Goal: Task Accomplishment & Management: Use online tool/utility

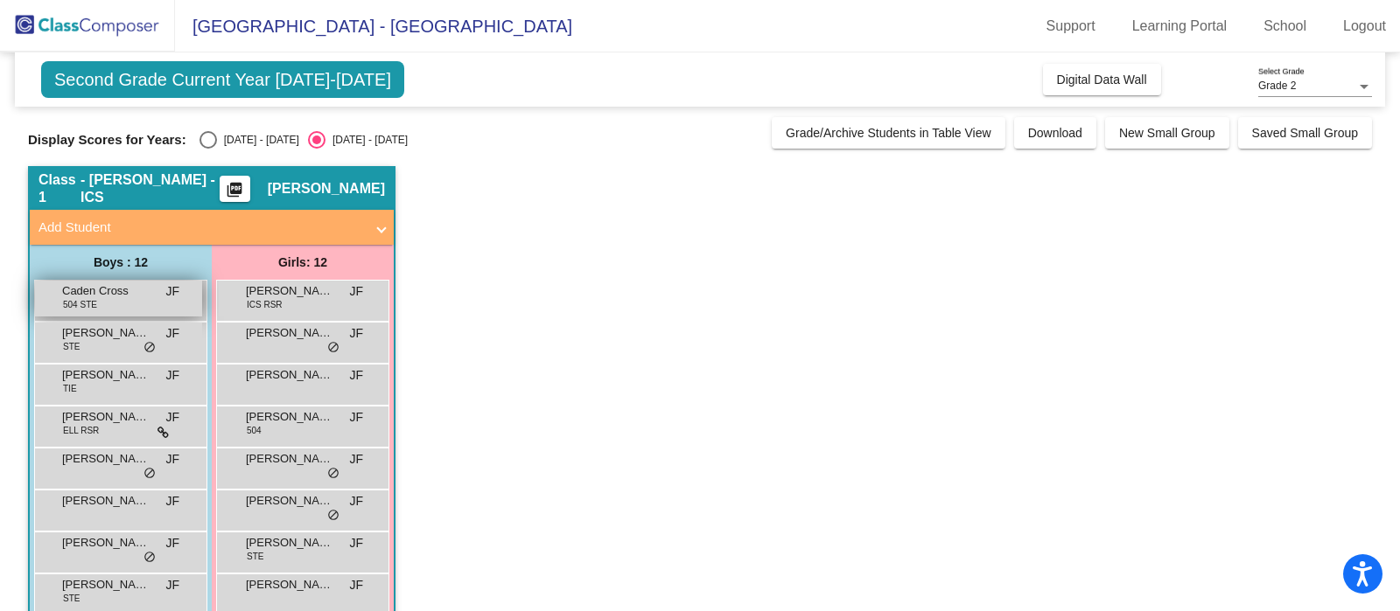
click at [136, 300] on div "Caden Cross 504 STE JF lock do_not_disturb_alt" at bounding box center [118, 299] width 167 height 36
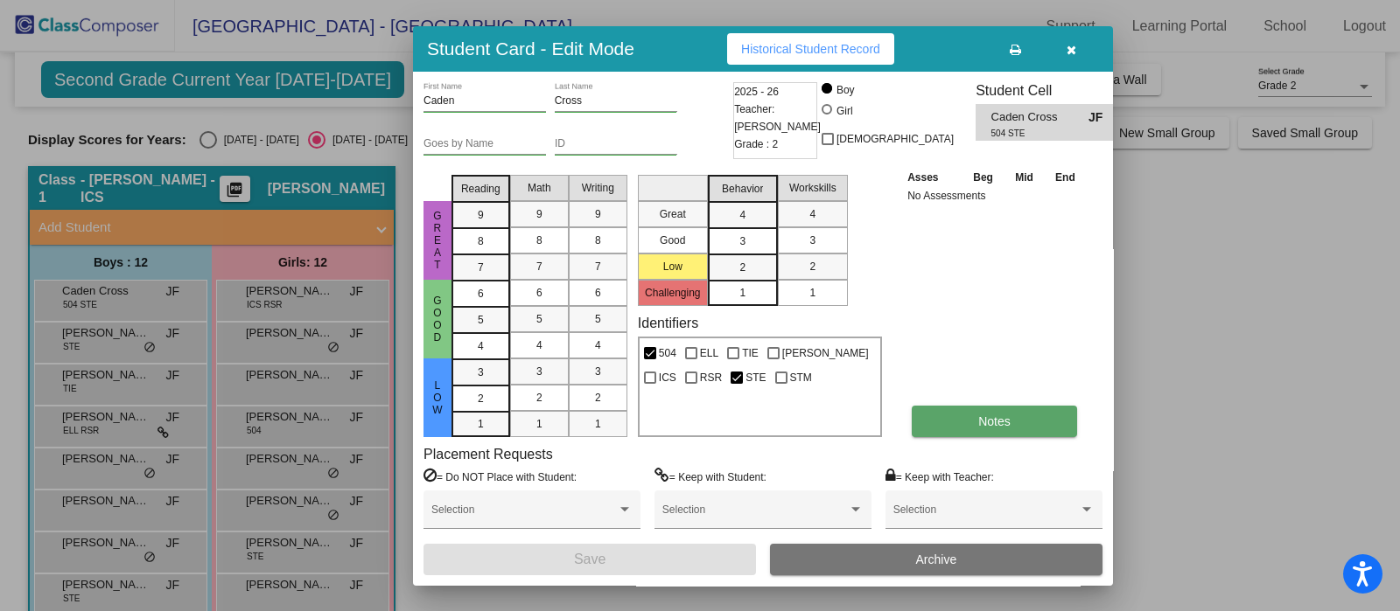
click at [958, 422] on button "Notes" at bounding box center [994, 421] width 165 height 31
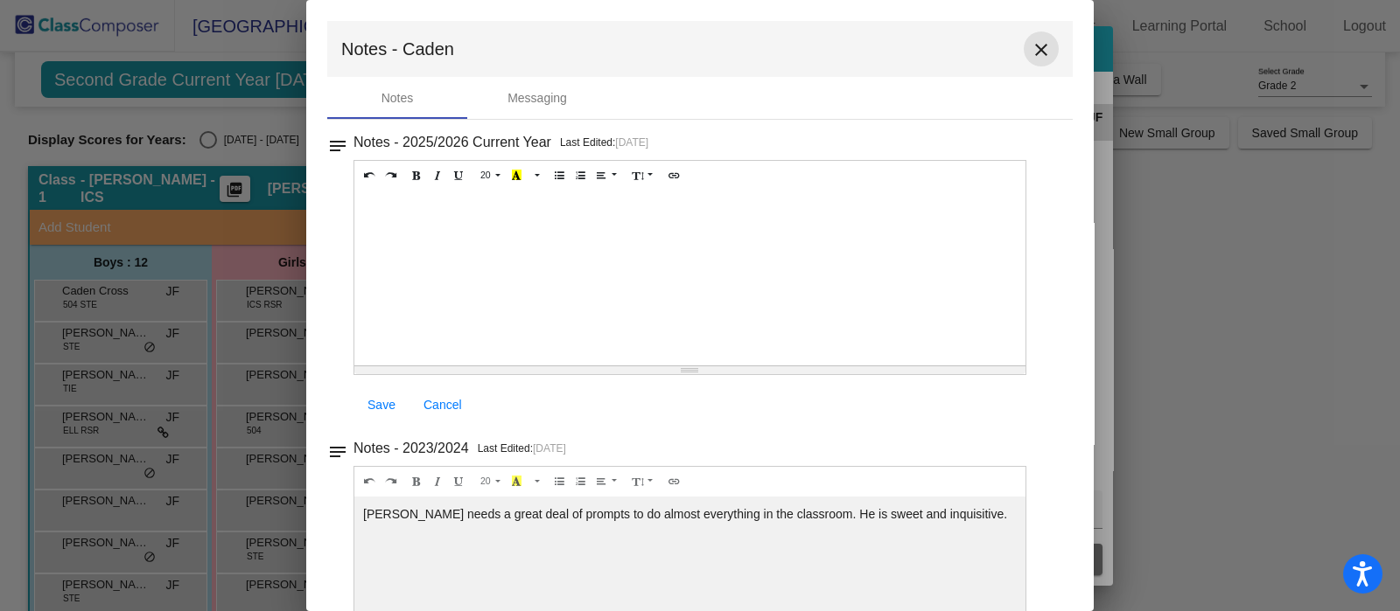
click at [1031, 45] on mat-icon "close" at bounding box center [1041, 49] width 21 height 21
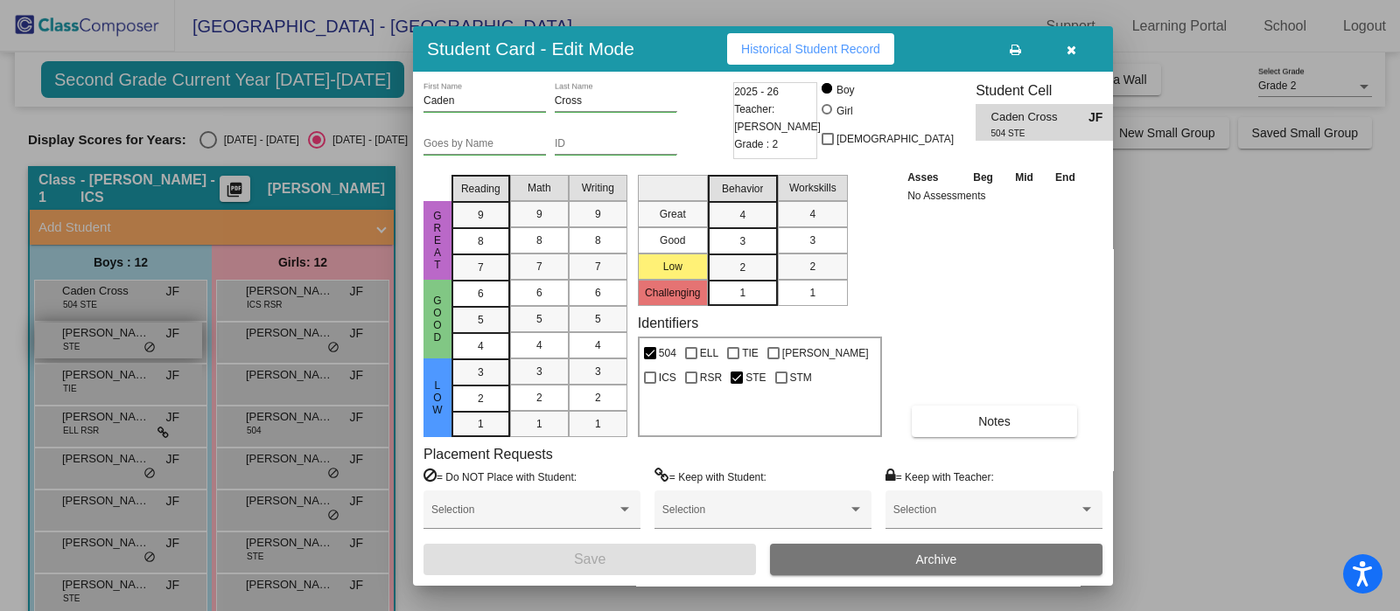
click at [73, 333] on div at bounding box center [700, 305] width 1400 height 611
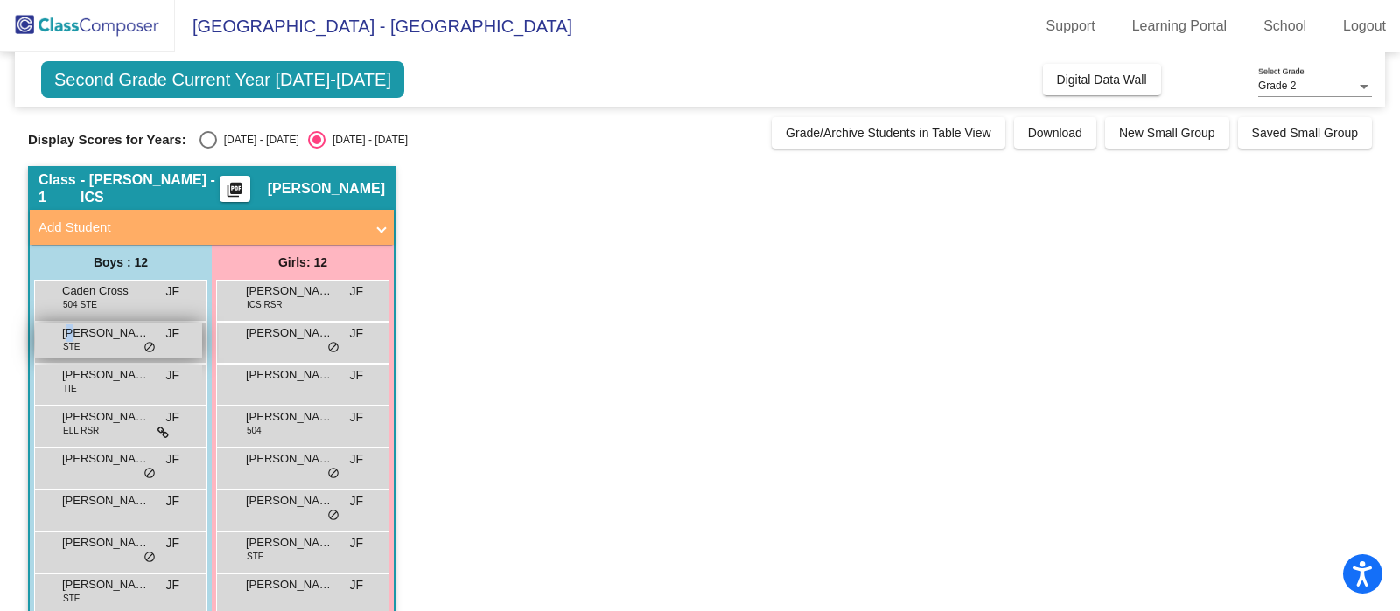
click at [72, 333] on span "[PERSON_NAME]" at bounding box center [105, 333] width 87 height 17
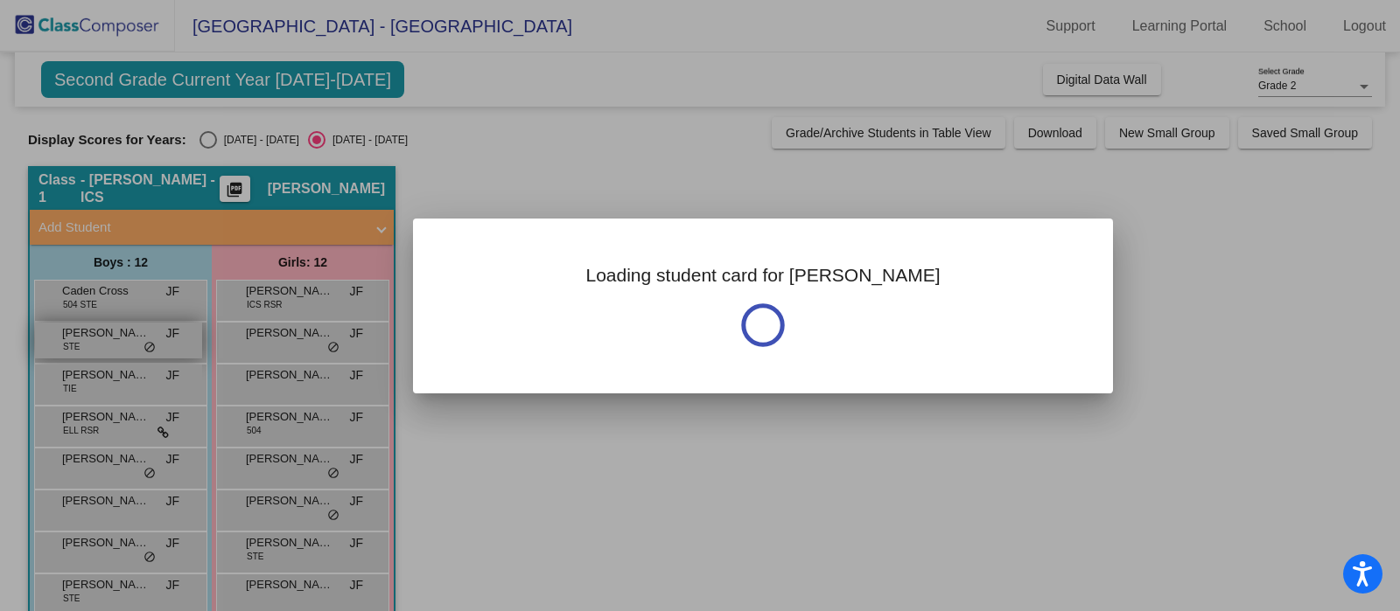
click at [72, 332] on div at bounding box center [700, 305] width 1400 height 611
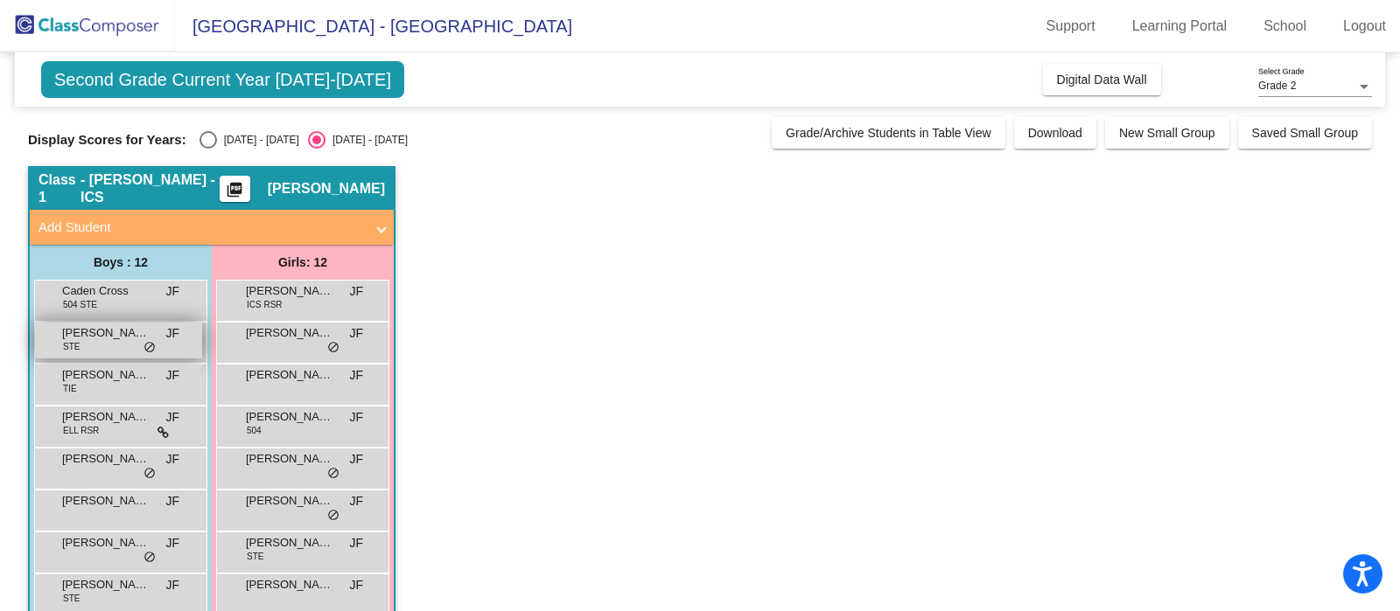
click at [72, 337] on span "[PERSON_NAME]" at bounding box center [105, 333] width 87 height 17
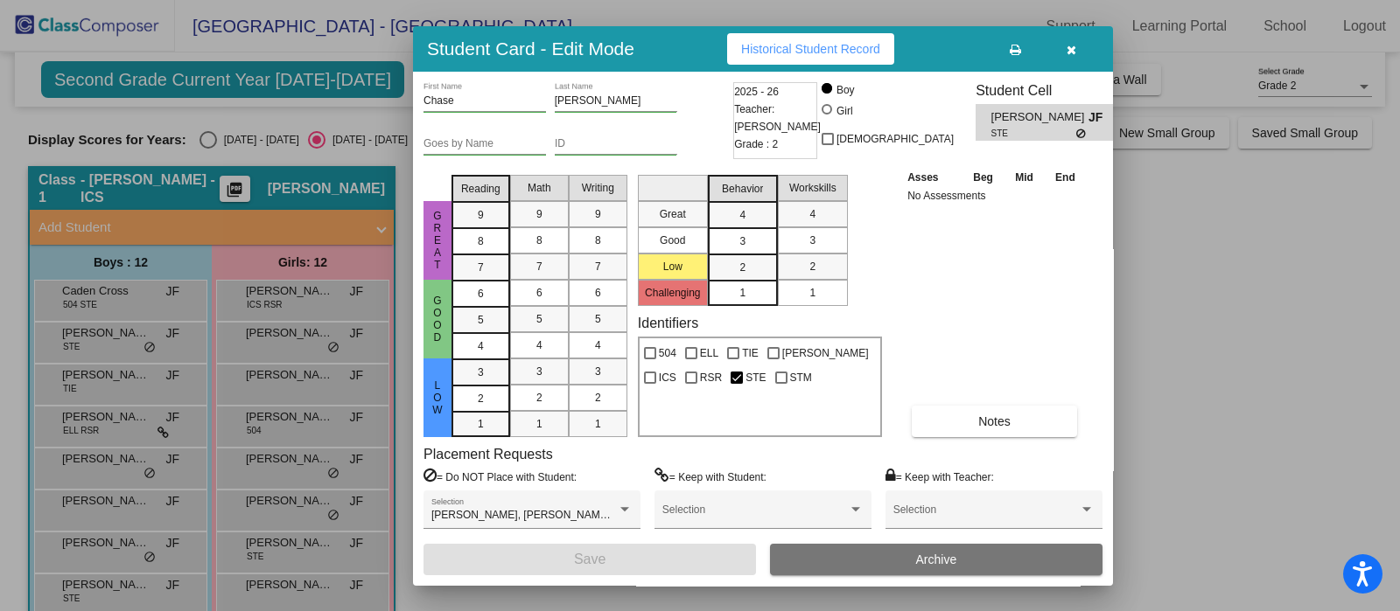
click at [1072, 38] on button "button" at bounding box center [1071, 48] width 56 height 31
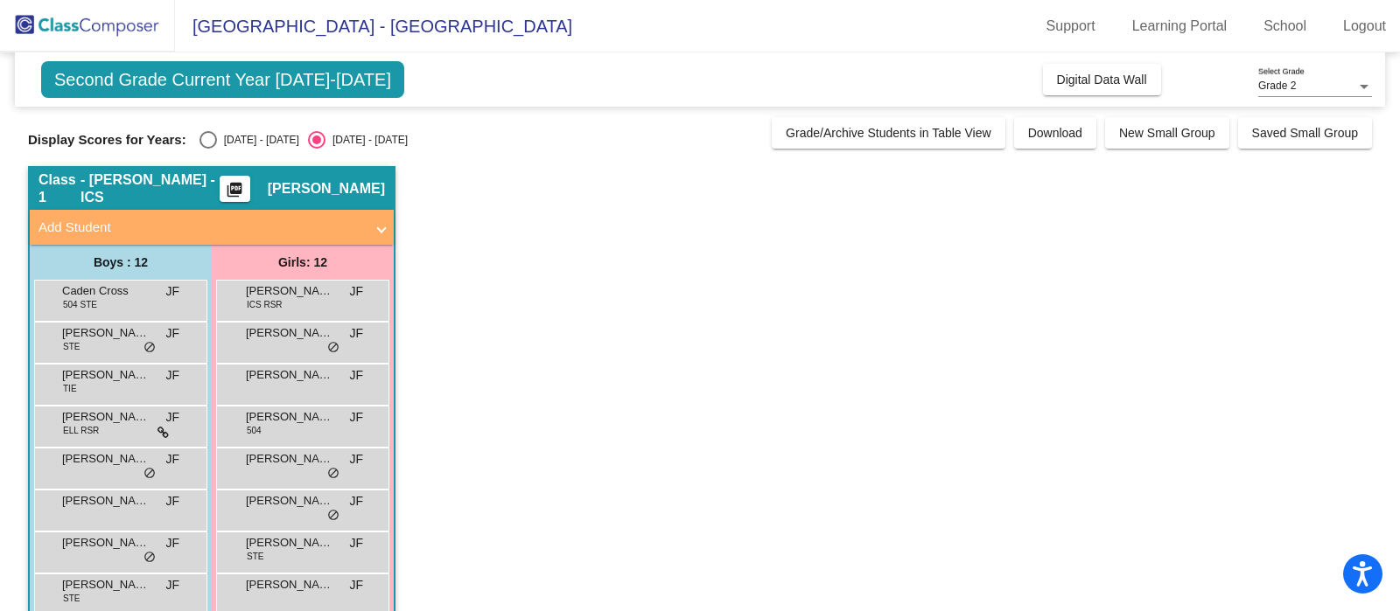
click at [213, 140] on div "Select an option" at bounding box center [207, 139] width 17 height 17
click at [208, 149] on input "[DATE] - [DATE]" at bounding box center [207, 149] width 1 height 1
radio input "true"
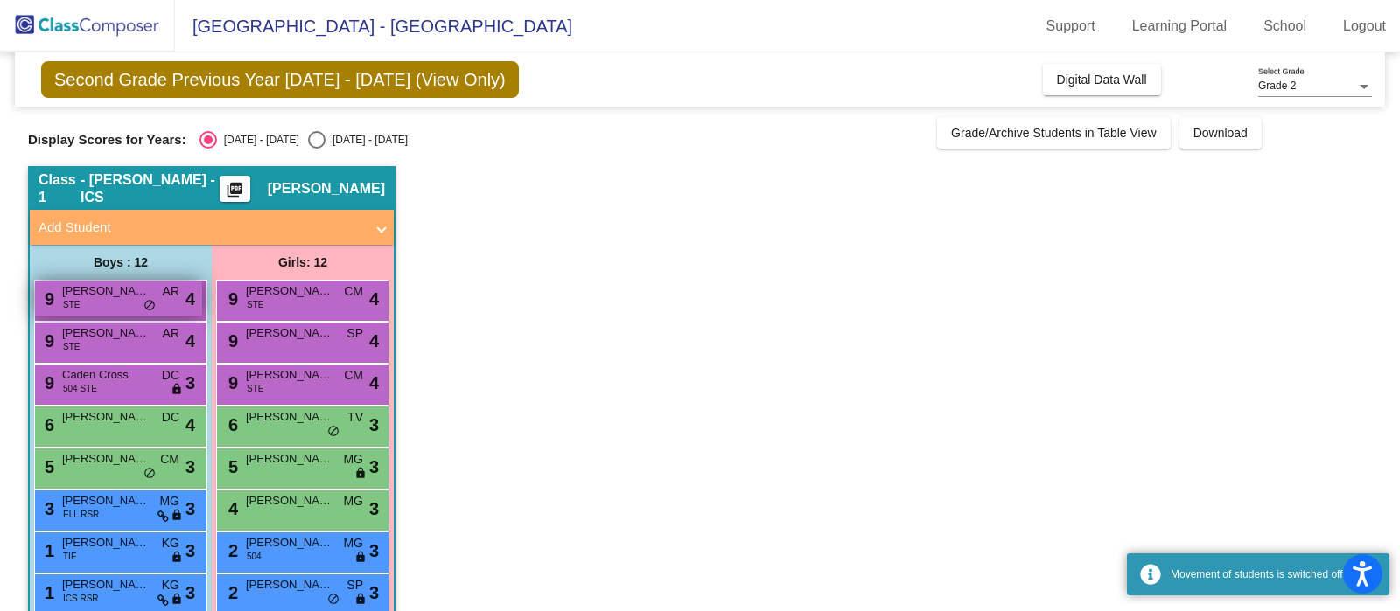
click at [103, 303] on div "9 Chase Atkinson STE AR lock do_not_disturb_alt 4" at bounding box center [118, 299] width 167 height 36
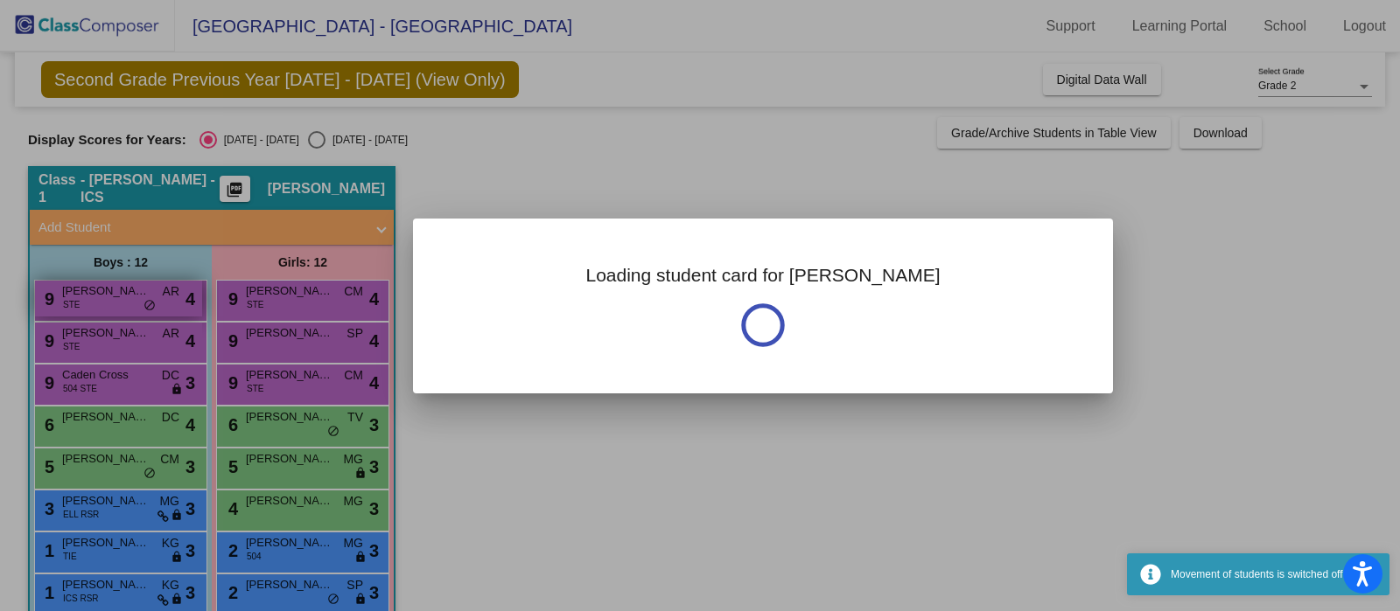
click at [101, 301] on div at bounding box center [700, 305] width 1400 height 611
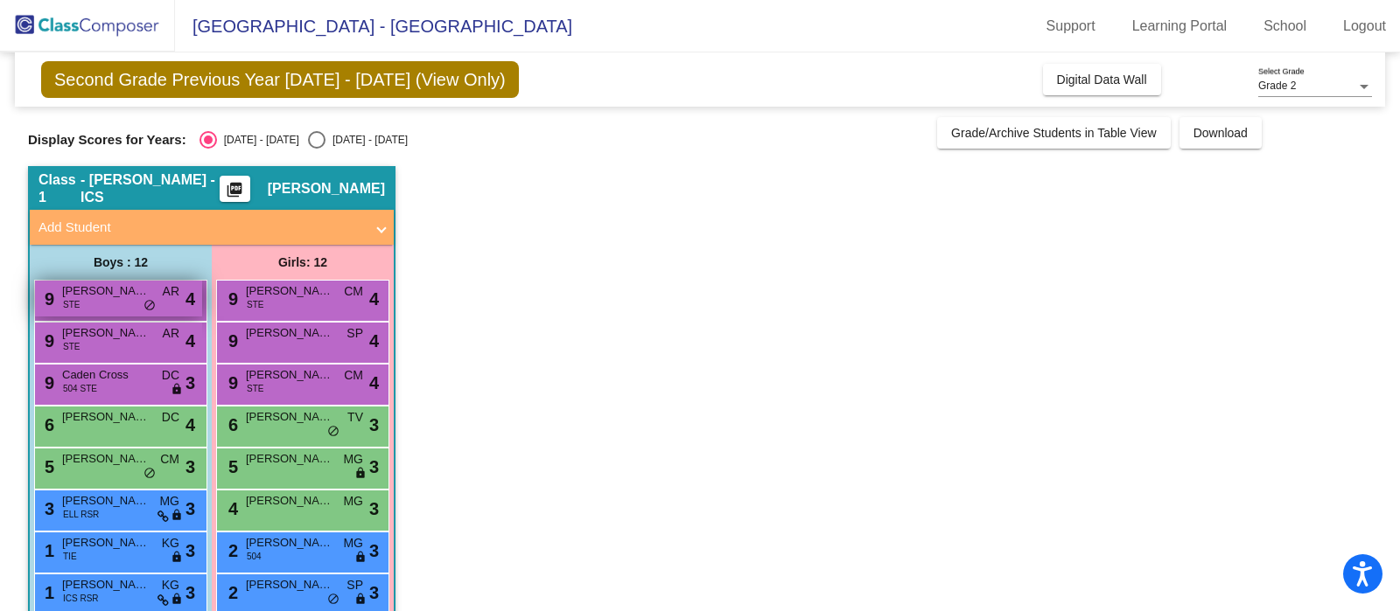
click at [101, 299] on div "9 Chase Atkinson STE AR lock do_not_disturb_alt 4" at bounding box center [118, 299] width 167 height 36
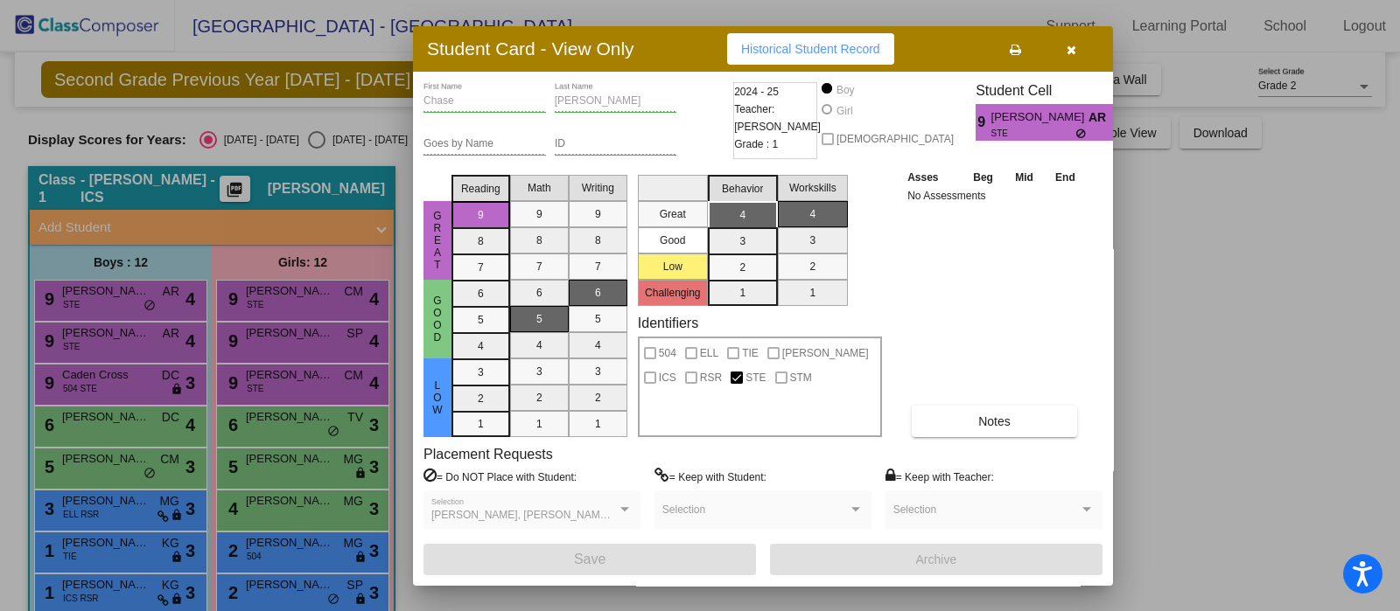
click at [107, 330] on div at bounding box center [700, 305] width 1400 height 611
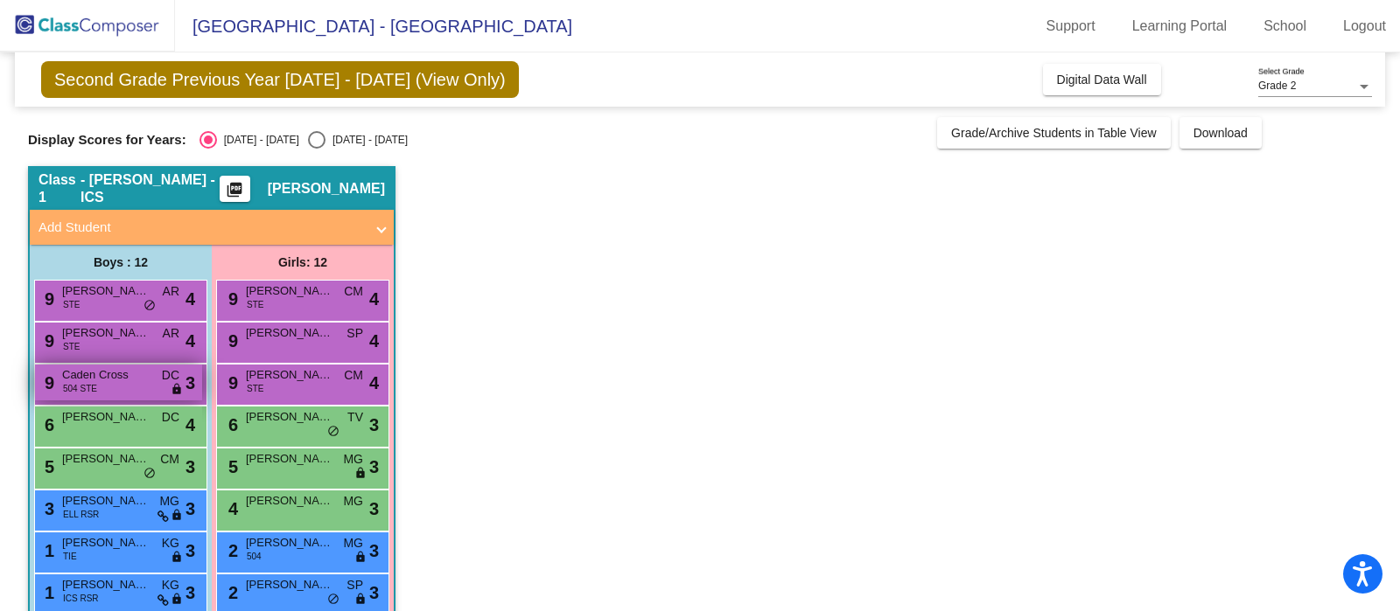
click at [98, 374] on span "Caden Cross" at bounding box center [105, 375] width 87 height 17
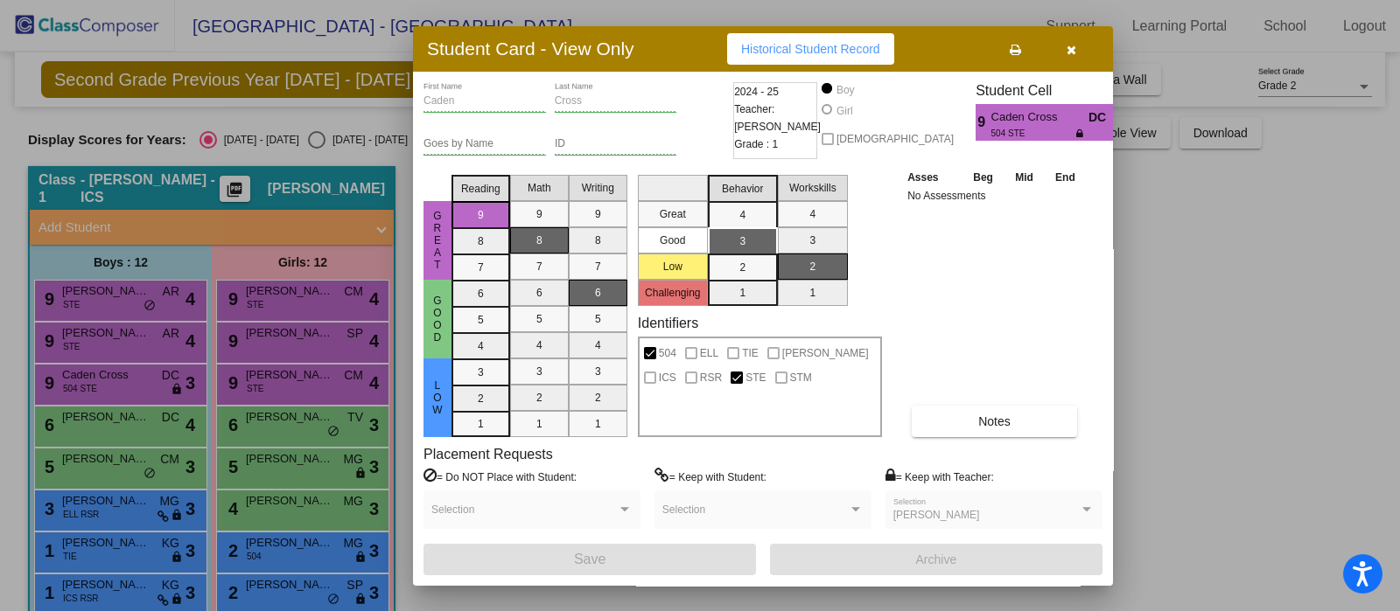
click at [174, 388] on div at bounding box center [700, 305] width 1400 height 611
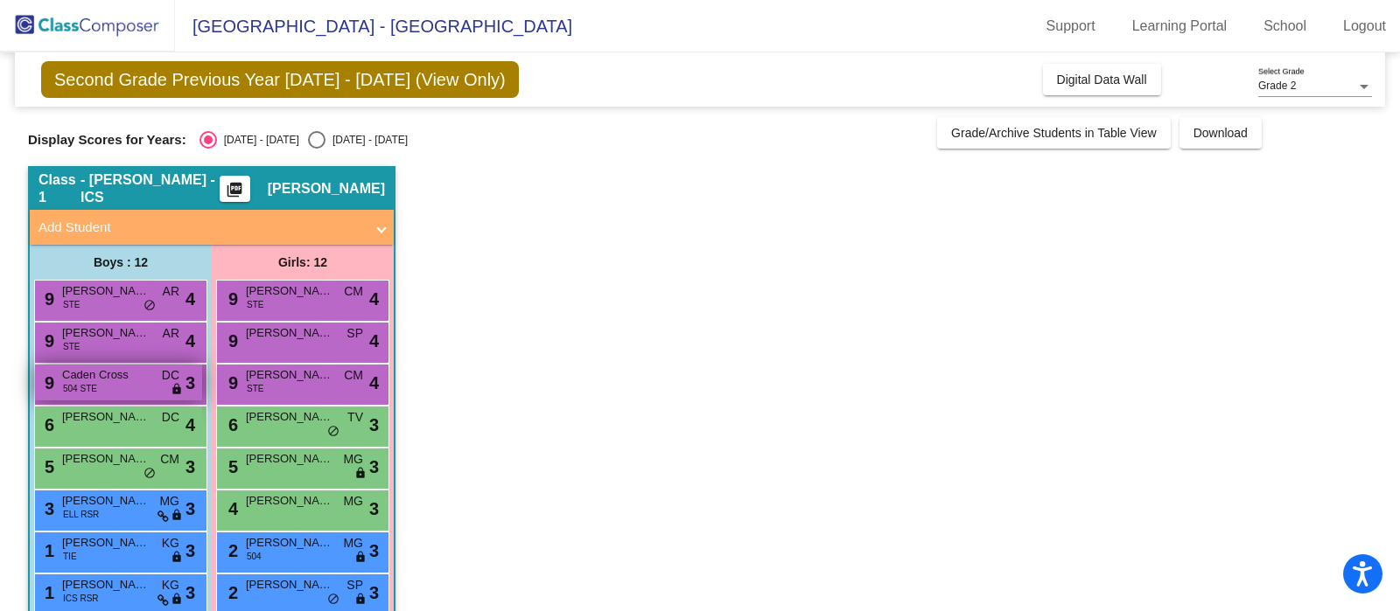
click at [174, 388] on span "lock" at bounding box center [177, 390] width 12 height 14
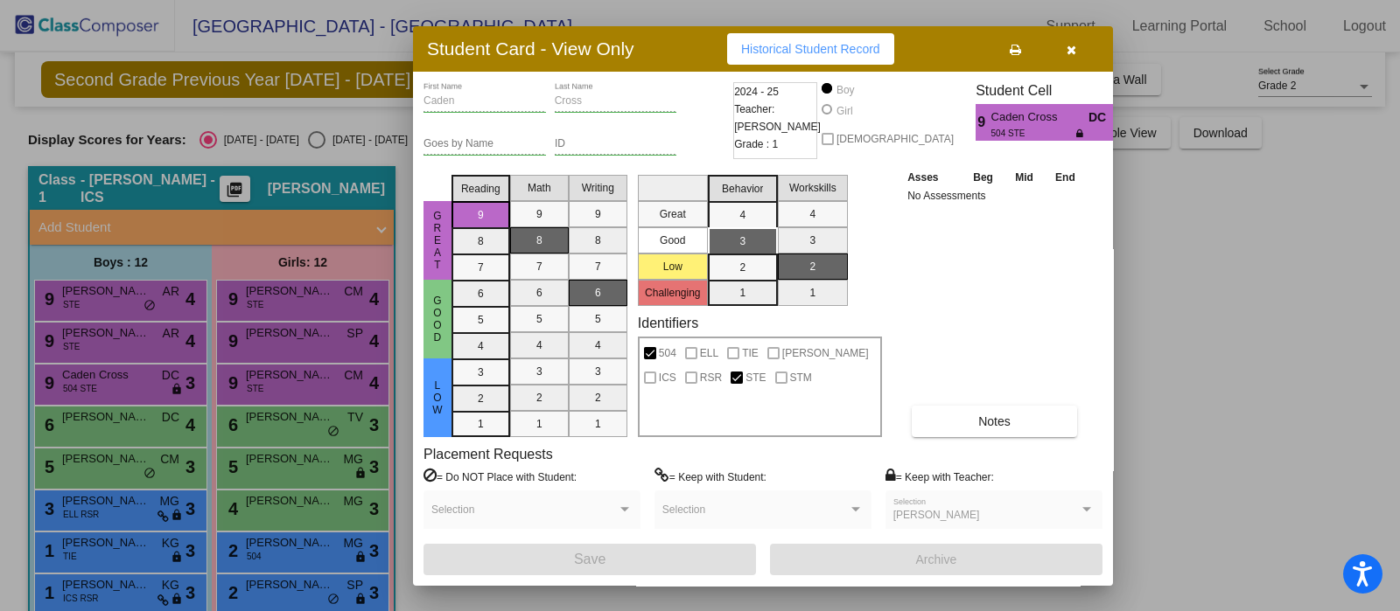
click at [137, 336] on div at bounding box center [700, 305] width 1400 height 611
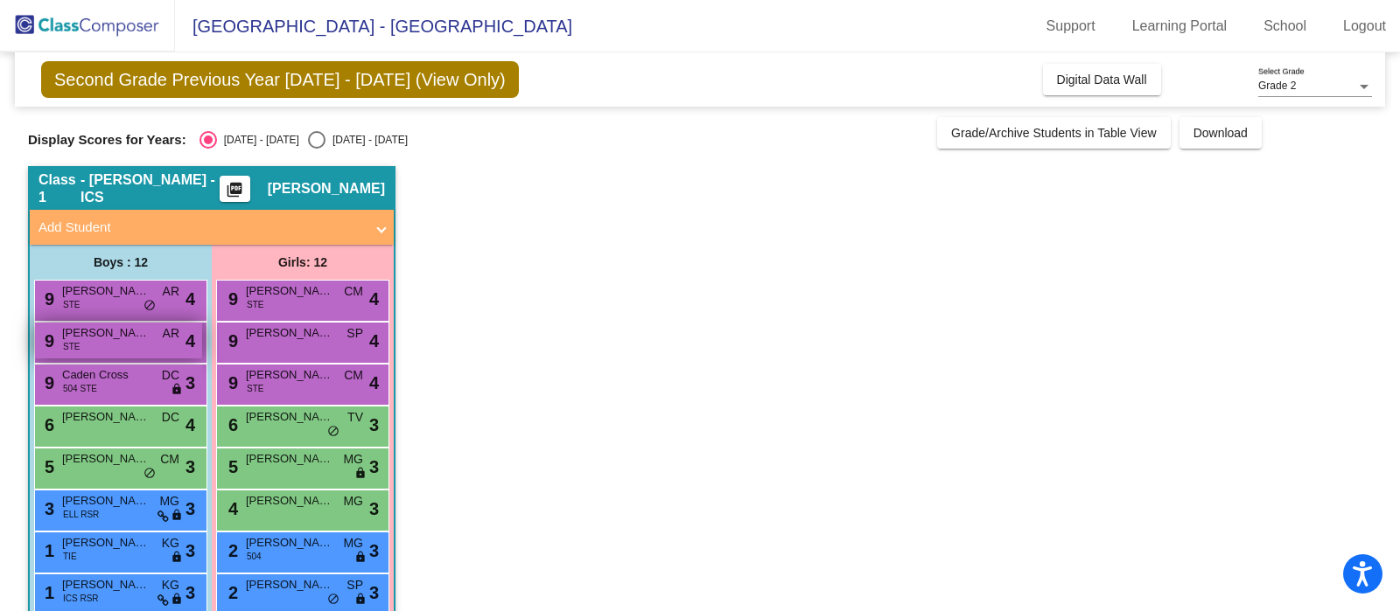
click at [140, 338] on span "[PERSON_NAME]" at bounding box center [105, 333] width 87 height 17
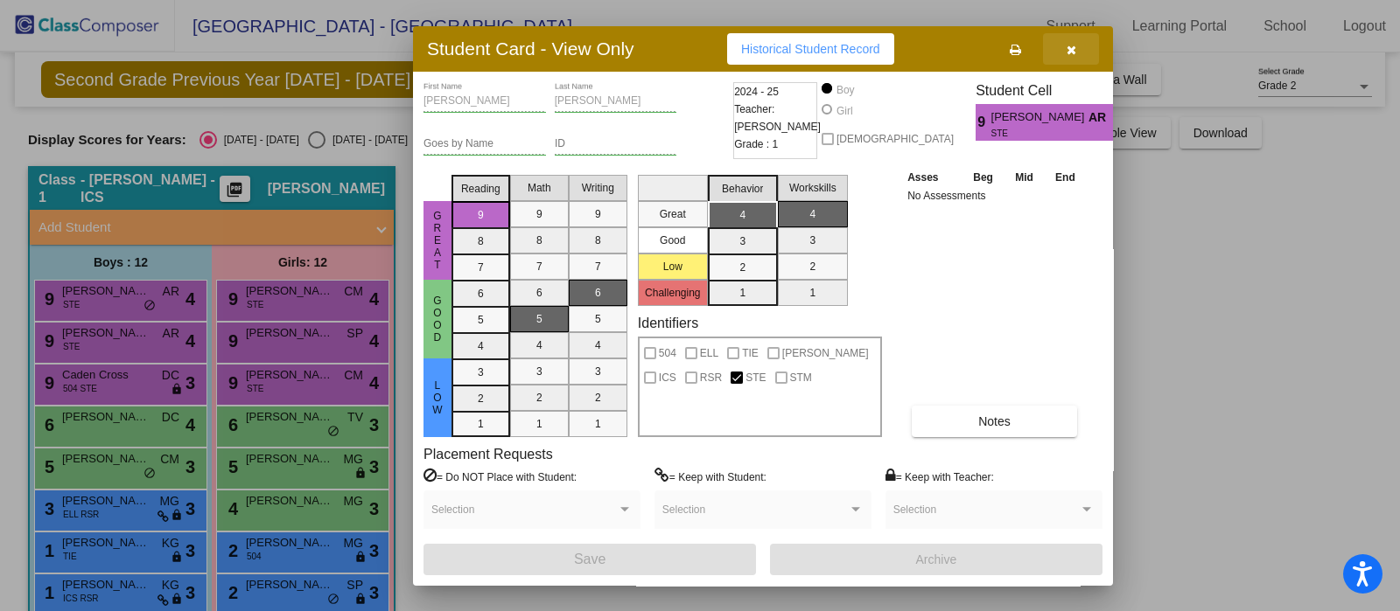
click at [1073, 45] on icon "button" at bounding box center [1071, 50] width 10 height 12
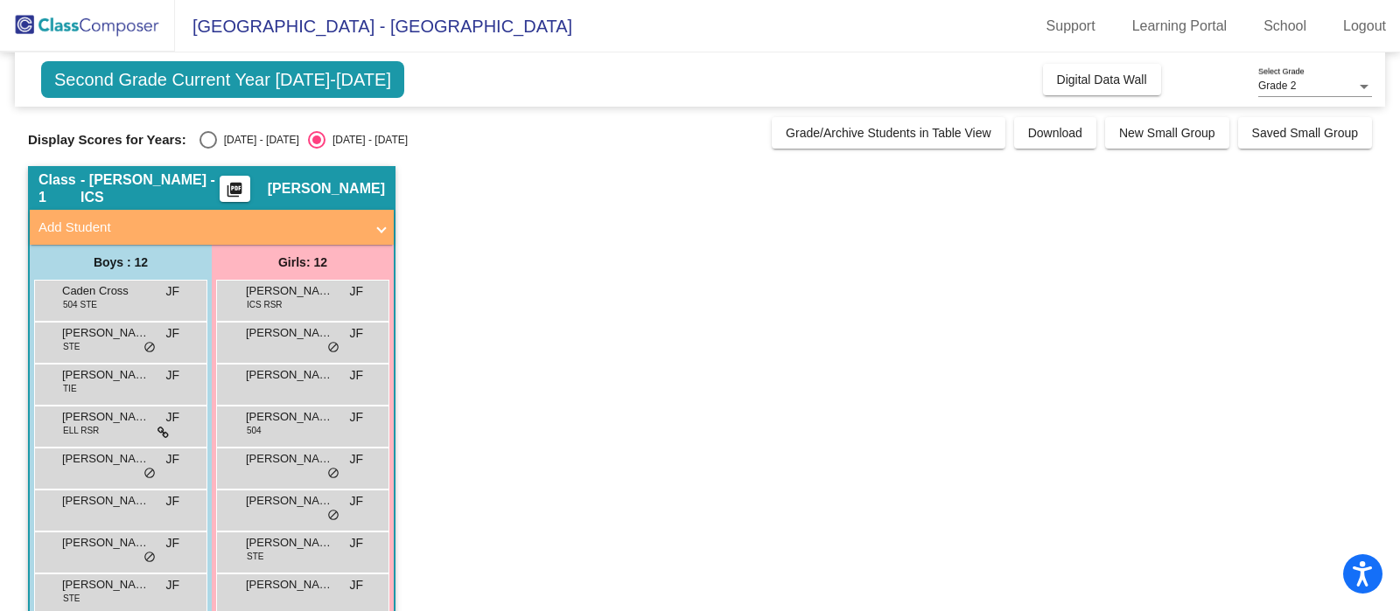
click at [205, 146] on div "Select an option" at bounding box center [207, 139] width 17 height 17
click at [207, 149] on input "[DATE] - [DATE]" at bounding box center [207, 149] width 1 height 1
radio input "true"
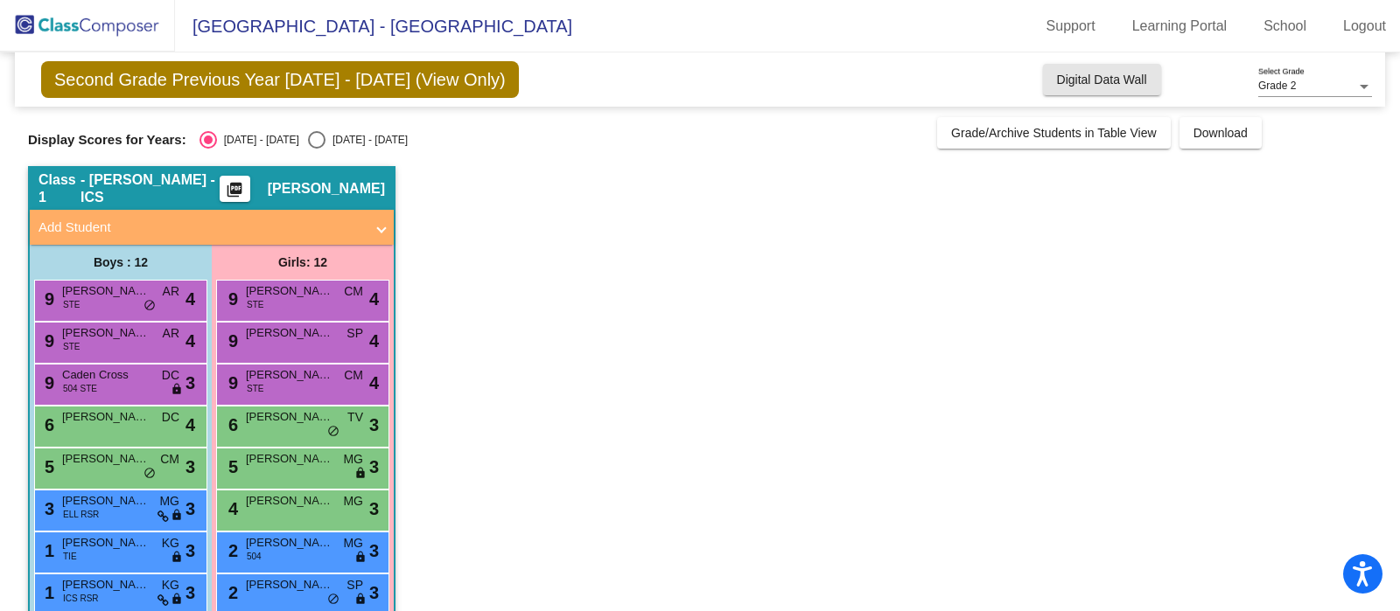
click at [1120, 96] on div "Second Grade Previous Year [DATE] - [DATE] (View Only) Add, Move, or Retain Stu…" at bounding box center [700, 79] width 1370 height 54
click at [1112, 81] on span "Digital Data Wall" at bounding box center [1102, 80] width 90 height 14
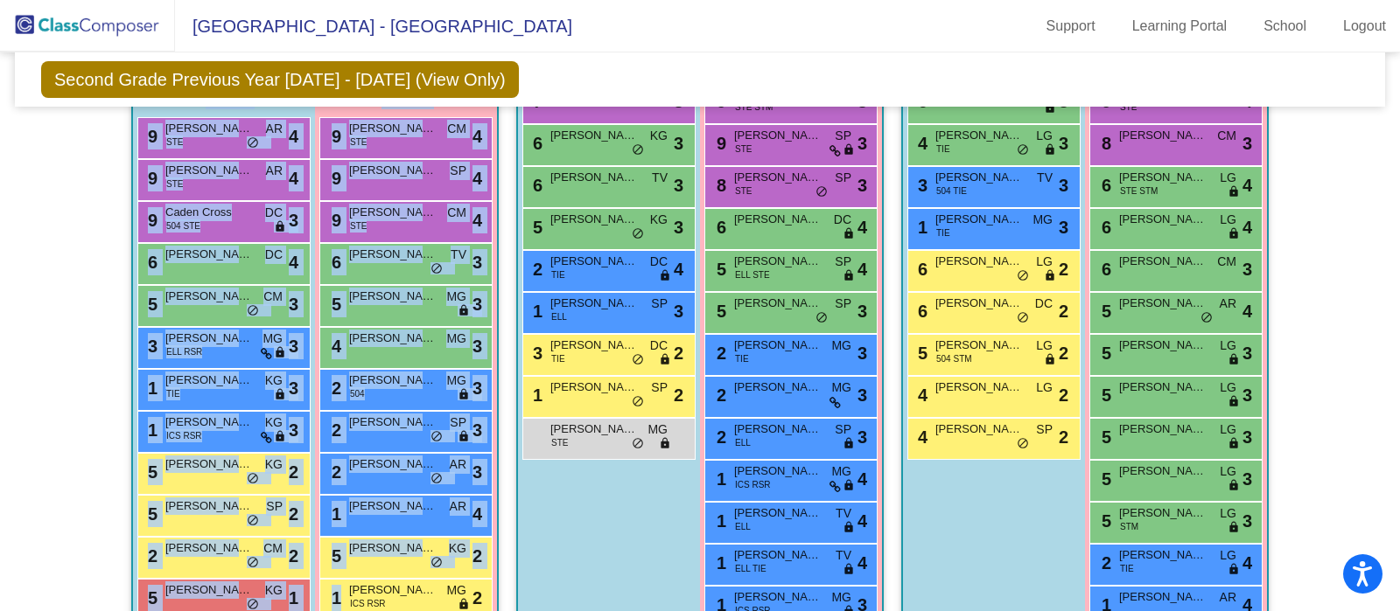
scroll to position [646, 0]
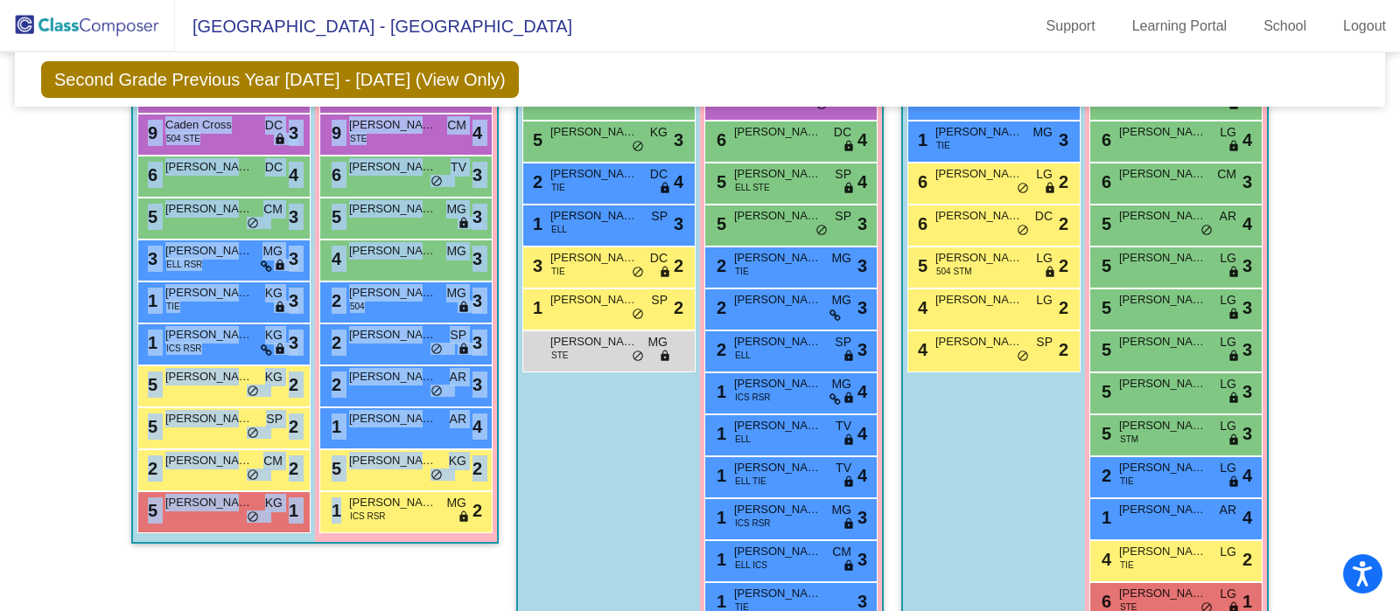
drag, startPoint x: 173, startPoint y: 148, endPoint x: 429, endPoint y: 549, distance: 475.9
click at [471, 591] on div "Class 1 - [PERSON_NAME] - ICS picture_as_pdf [PERSON_NAME] Add Student First Na…" at bounding box center [314, 284] width 367 height 737
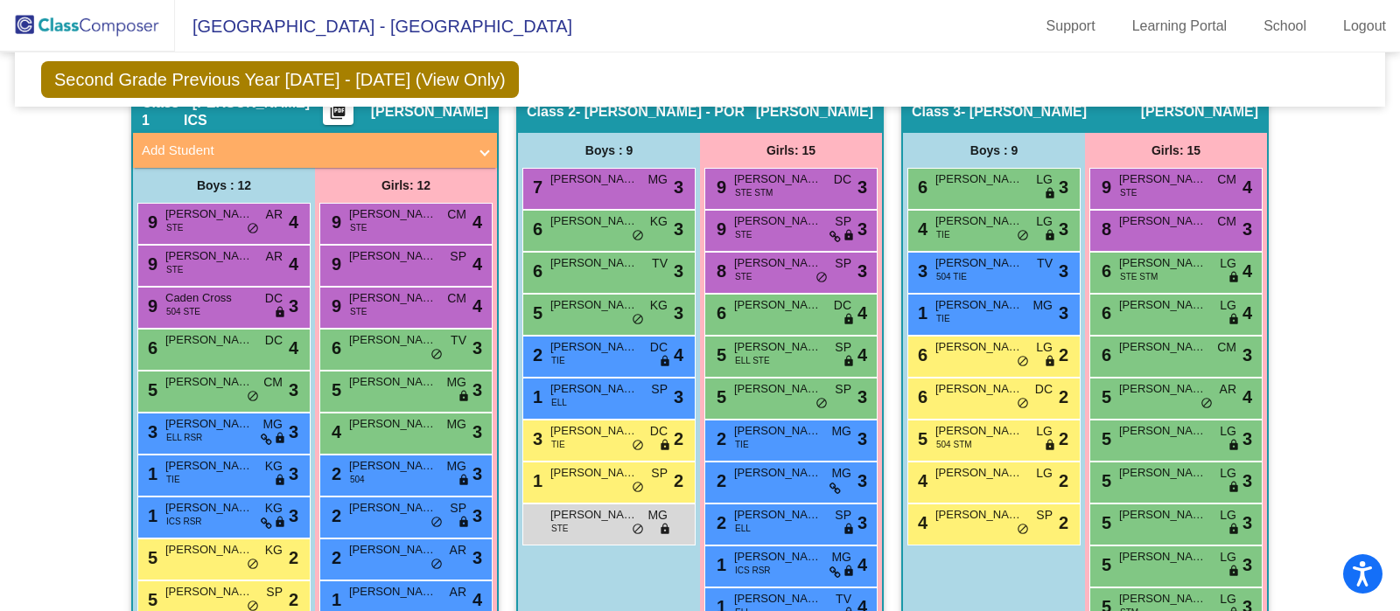
scroll to position [428, 0]
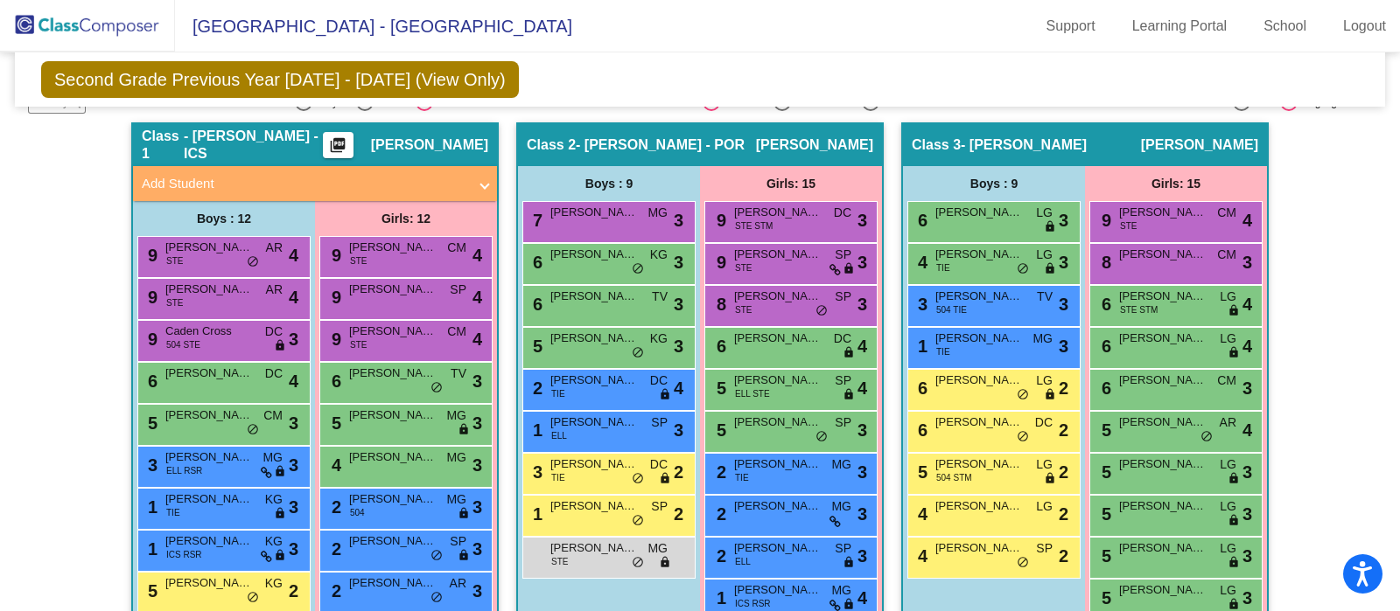
click at [335, 149] on mat-icon "picture_as_pdf" at bounding box center [337, 148] width 21 height 24
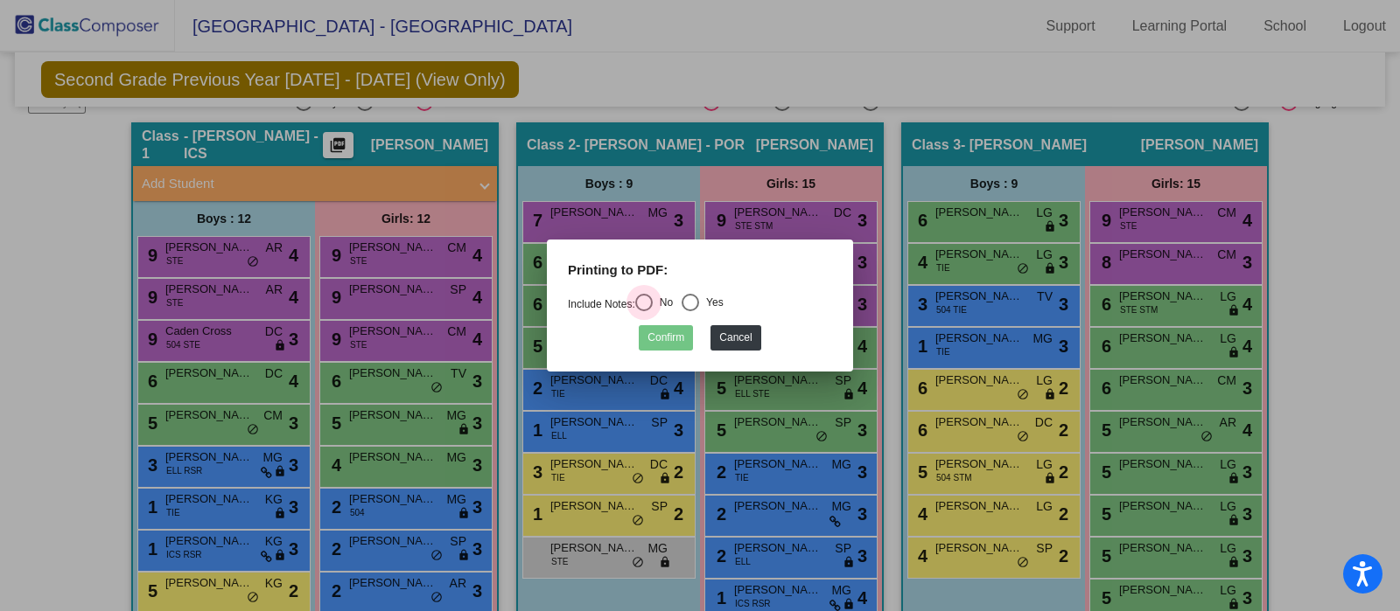
click at [652, 302] on div "Select an option" at bounding box center [643, 302] width 17 height 17
click at [644, 311] on input "No" at bounding box center [643, 311] width 1 height 1
radio input "true"
click at [678, 339] on button "Confirm" at bounding box center [666, 337] width 54 height 25
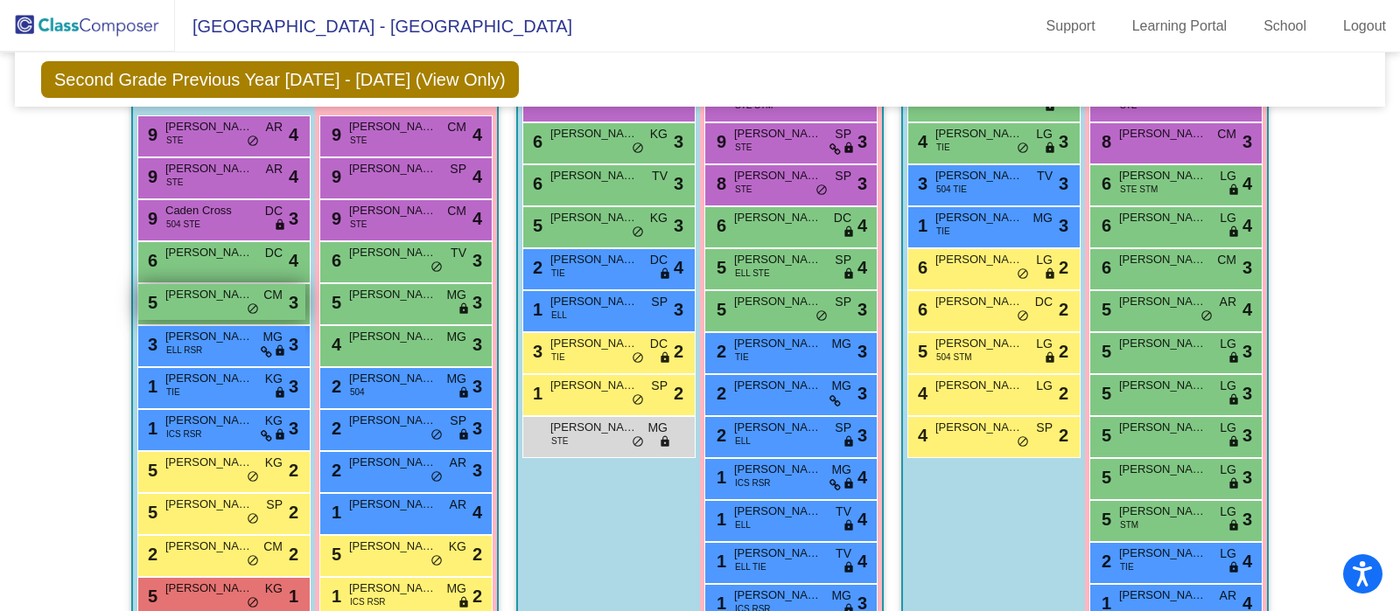
scroll to position [646, 0]
